Goal: Task Accomplishment & Management: Use online tool/utility

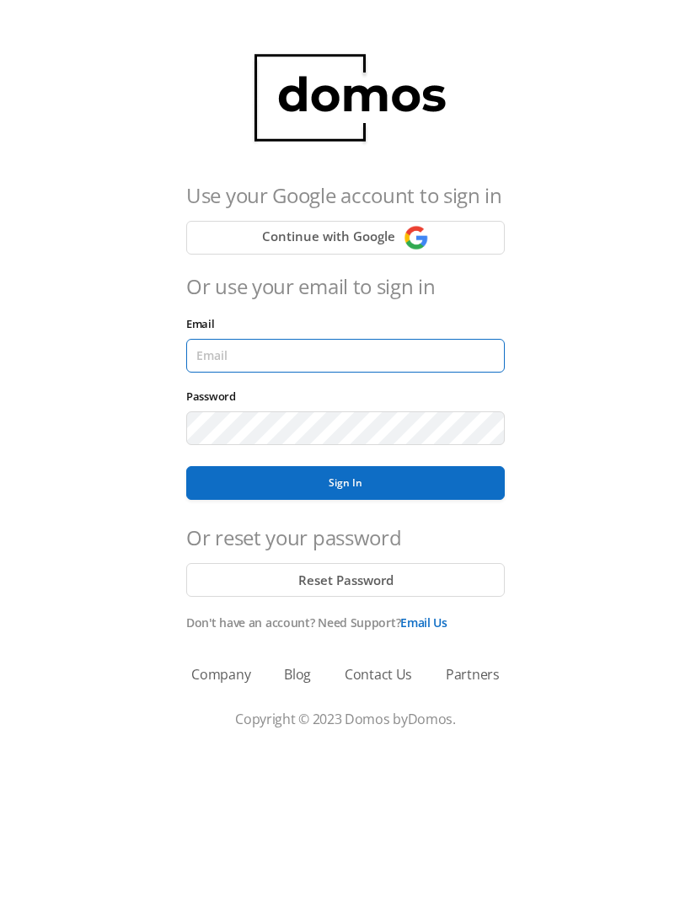
type input "[EMAIL_ADDRESS][DOMAIN_NAME]"
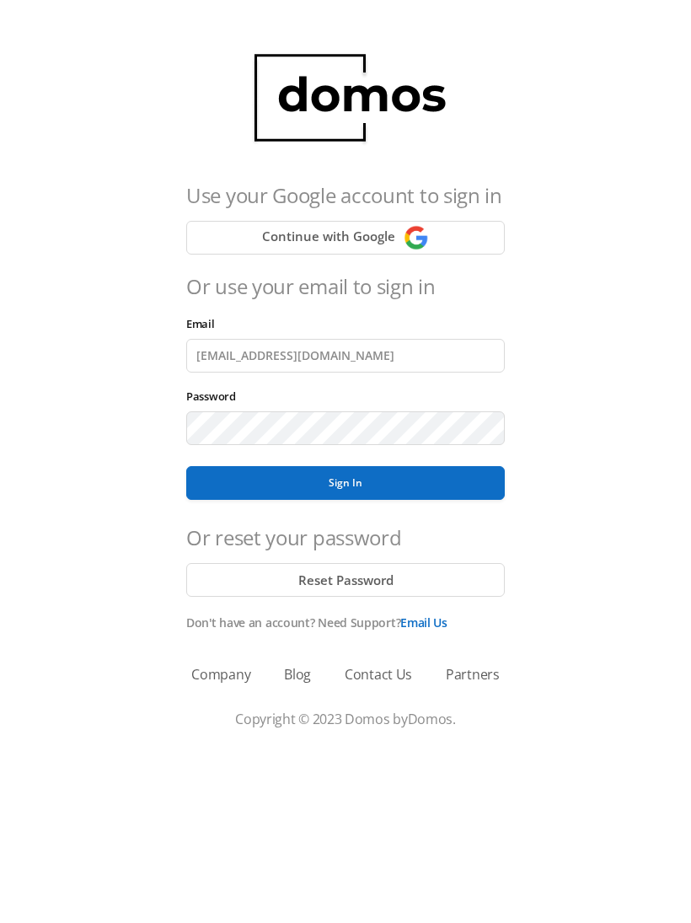
click at [346, 483] on button "Sign In" at bounding box center [345, 483] width 319 height 34
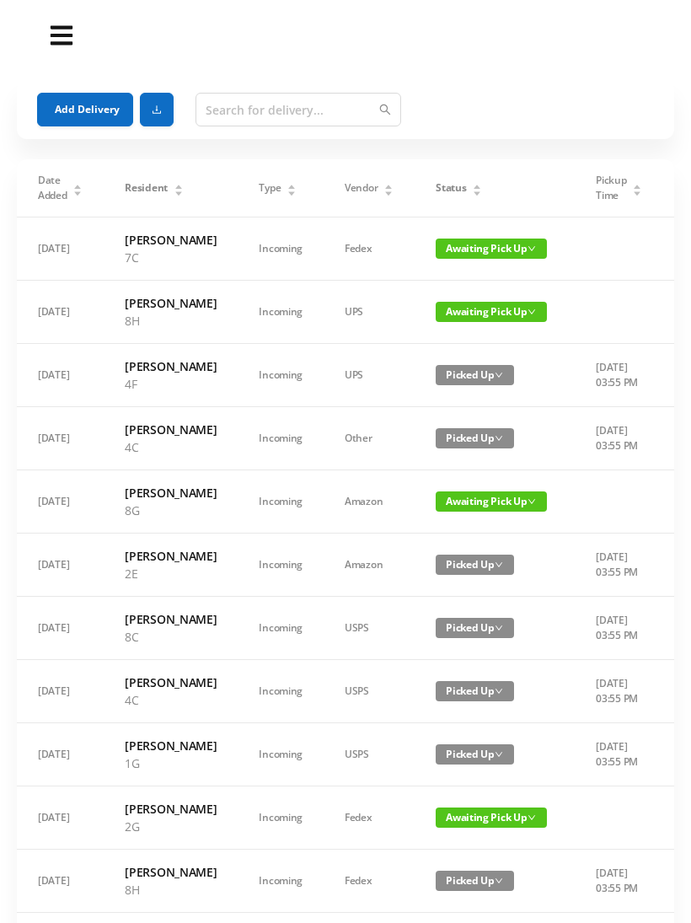
click at [87, 108] on button "Add Delivery" at bounding box center [85, 110] width 96 height 34
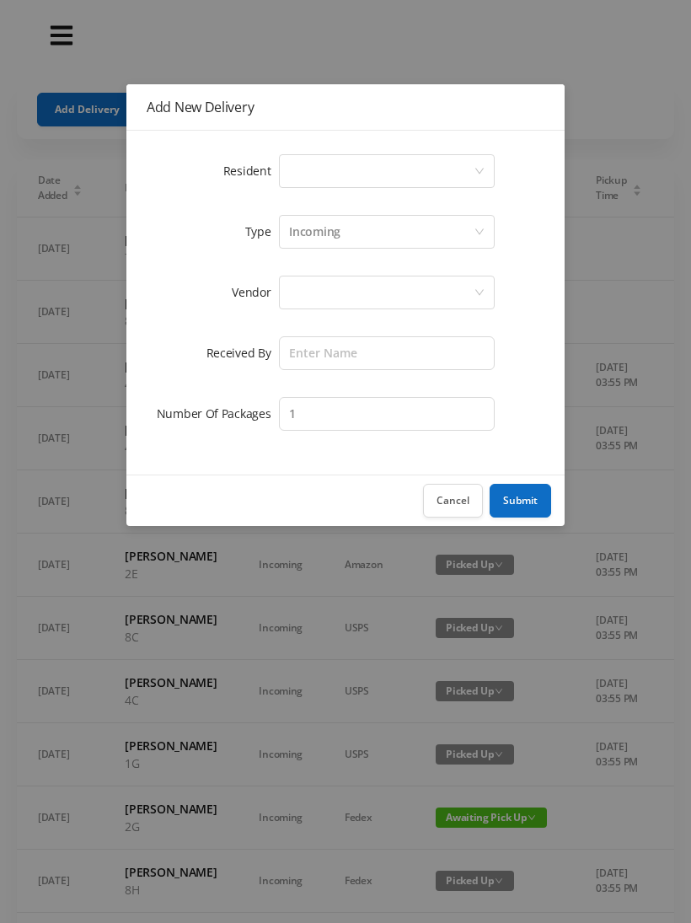
click at [367, 167] on div "Select a person" at bounding box center [381, 171] width 185 height 32
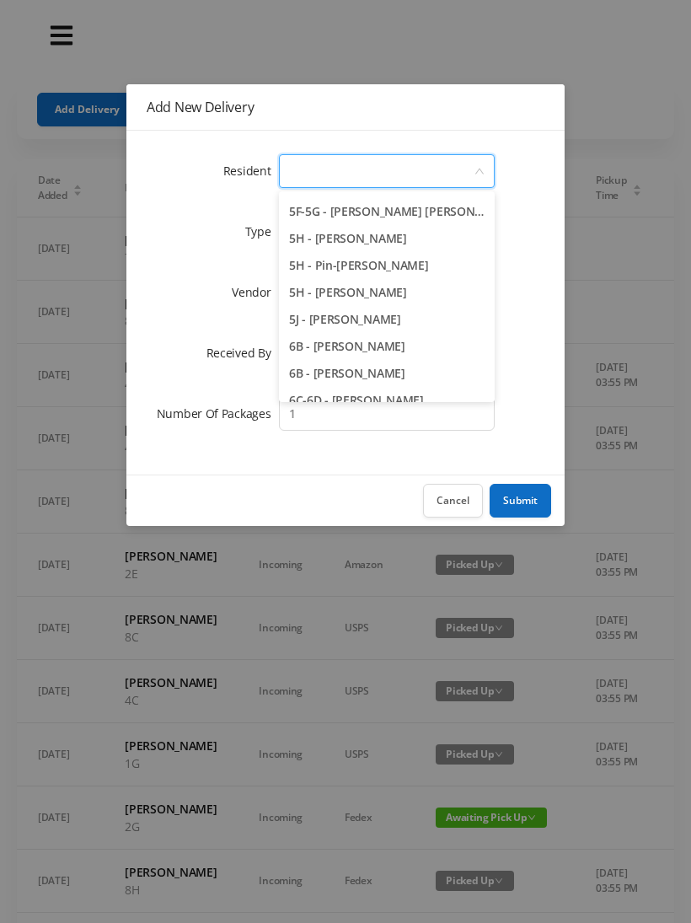
scroll to position [1563, 0]
click at [425, 316] on li "5J - [PERSON_NAME]" at bounding box center [387, 318] width 216 height 27
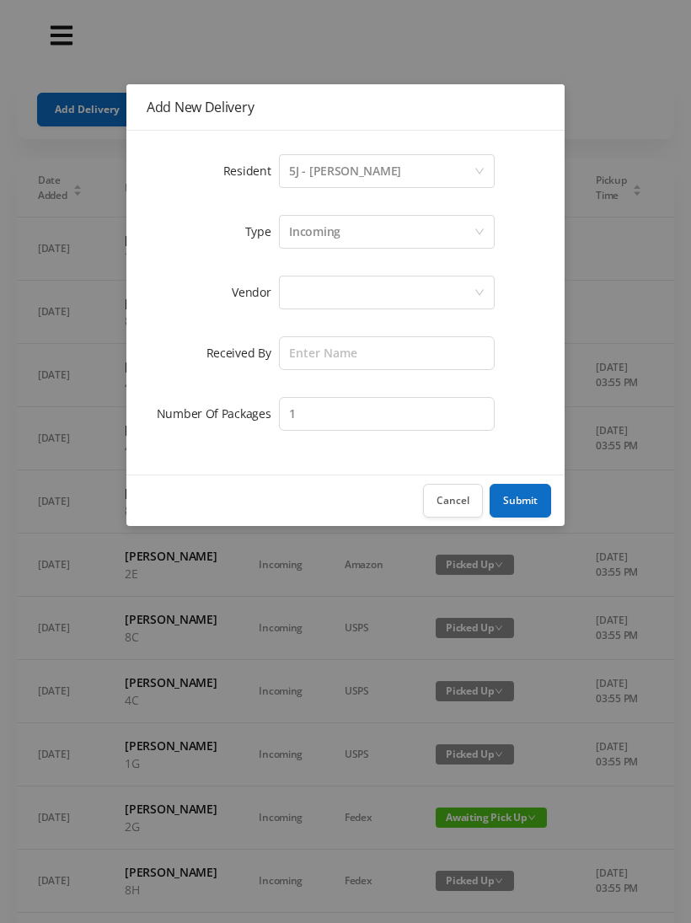
click at [347, 234] on div "Incoming" at bounding box center [381, 232] width 185 height 32
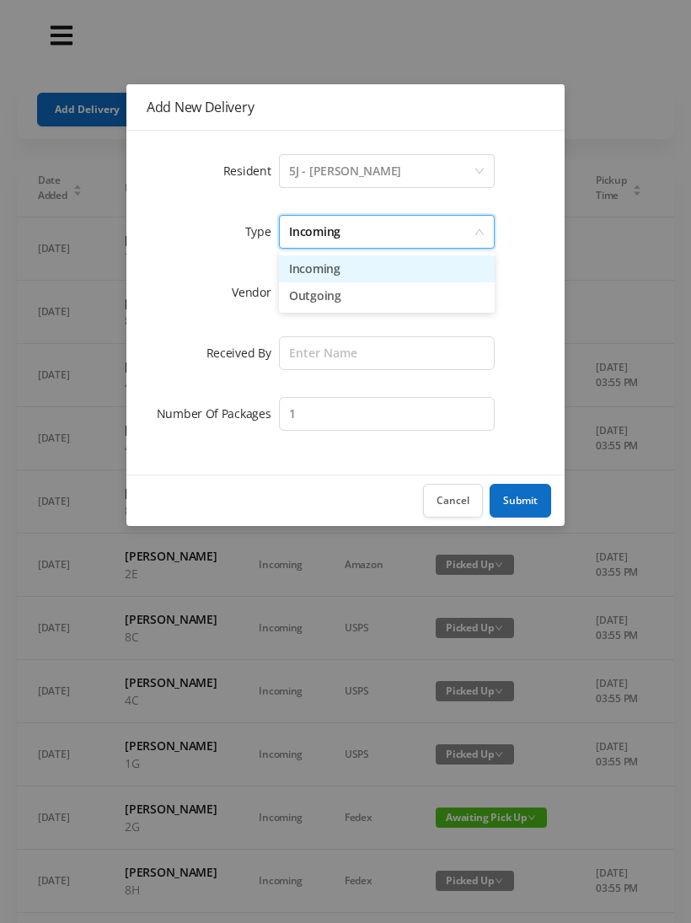
click at [335, 266] on li "Incoming" at bounding box center [387, 269] width 216 height 27
click at [331, 298] on div at bounding box center [381, 293] width 185 height 32
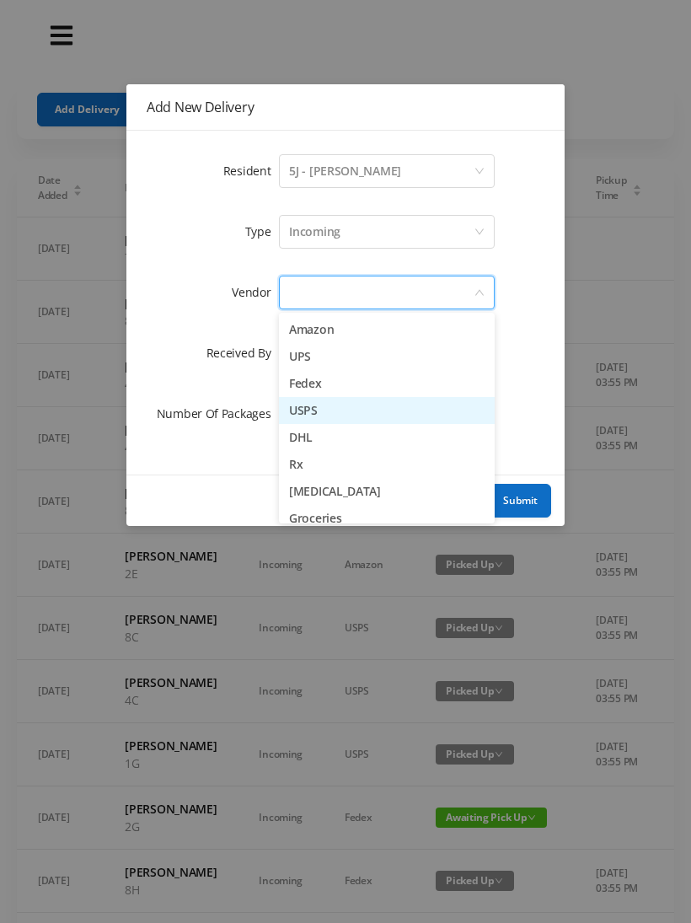
click at [355, 417] on li "USPS" at bounding box center [387, 410] width 216 height 27
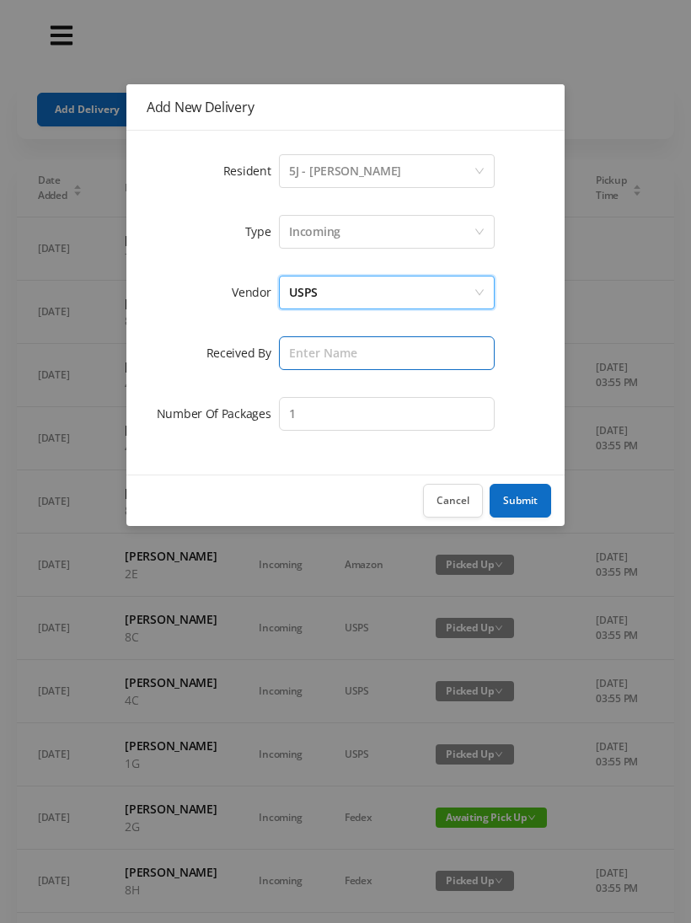
click at [335, 358] on input "text" at bounding box center [387, 353] width 216 height 34
type input "Melece"
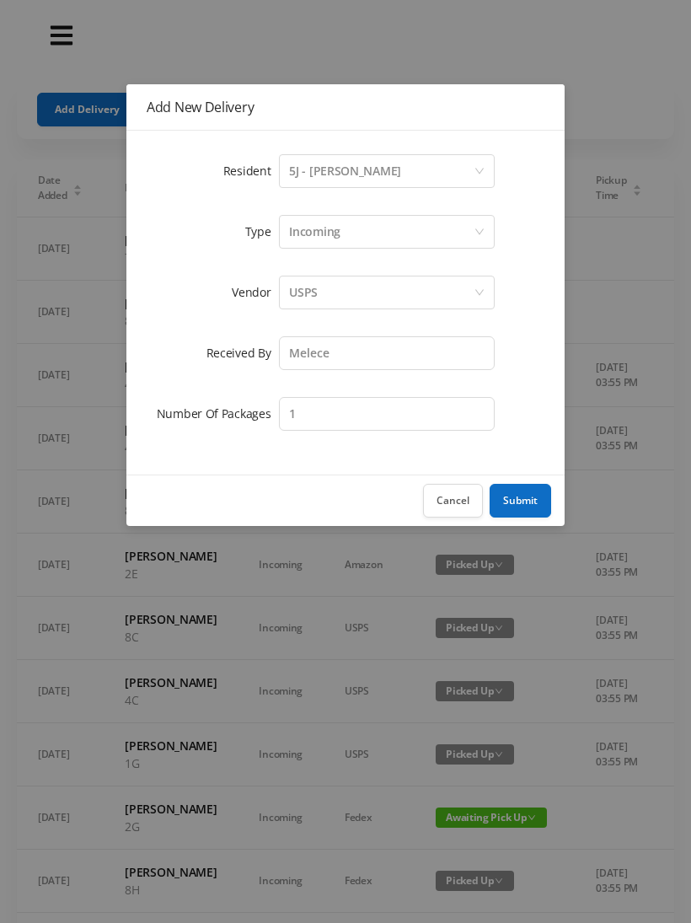
click at [527, 498] on button "Submit" at bounding box center [521, 501] width 62 height 34
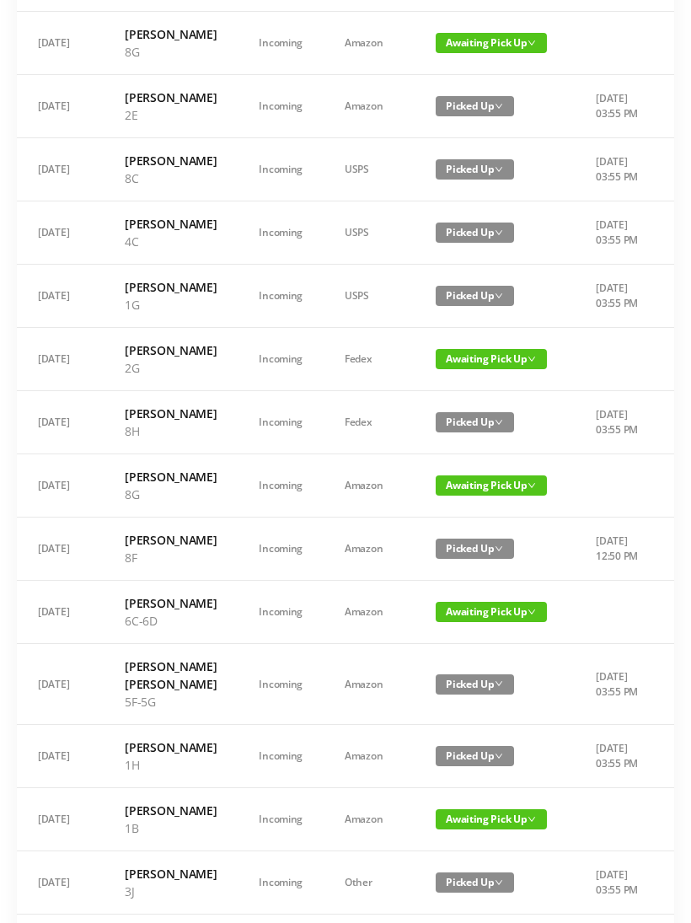
scroll to position [525, 0]
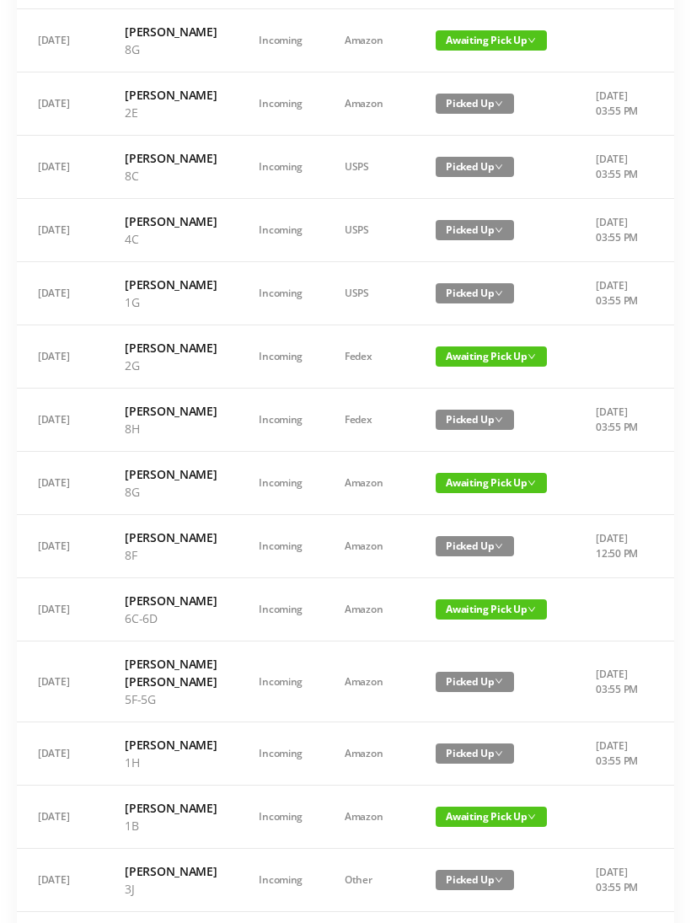
click at [495, 367] on span "Awaiting Pick Up" at bounding box center [491, 357] width 111 height 20
click at [465, 584] on link "Picked Up" at bounding box center [476, 584] width 110 height 27
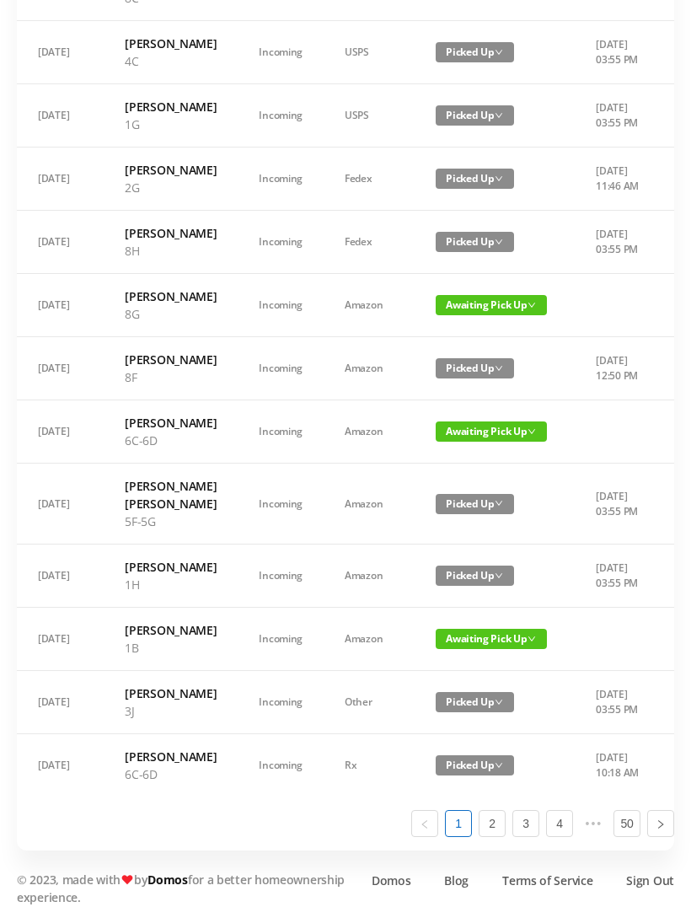
scroll to position [719, 0]
click at [482, 442] on span "Awaiting Pick Up" at bounding box center [491, 432] width 111 height 20
click at [468, 717] on link "Picked Up" at bounding box center [476, 730] width 110 height 27
click at [497, 837] on link "2" at bounding box center [492, 823] width 25 height 25
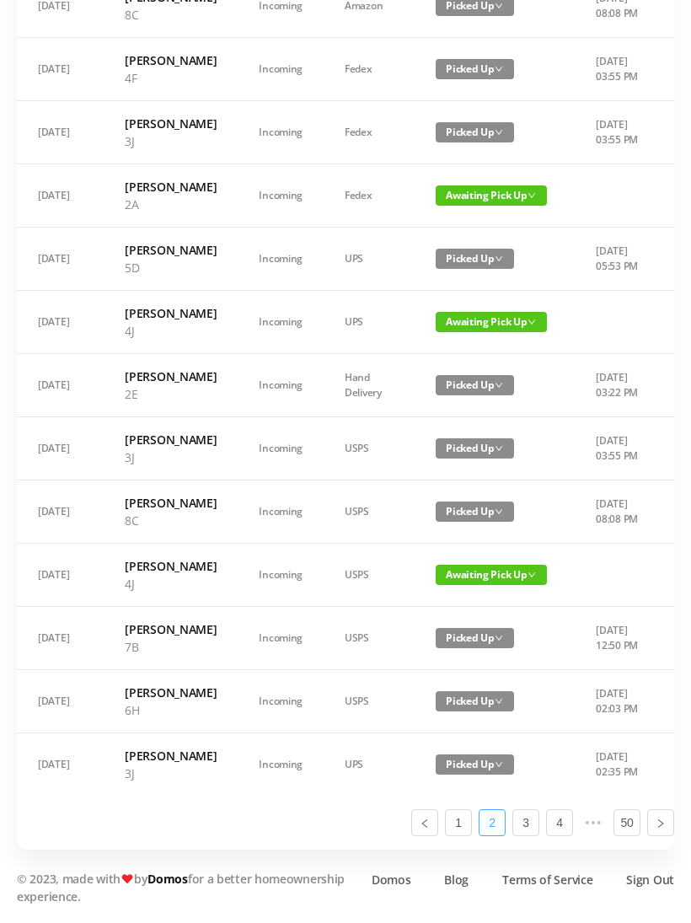
scroll to position [955, 0]
